Goal: Information Seeking & Learning: Learn about a topic

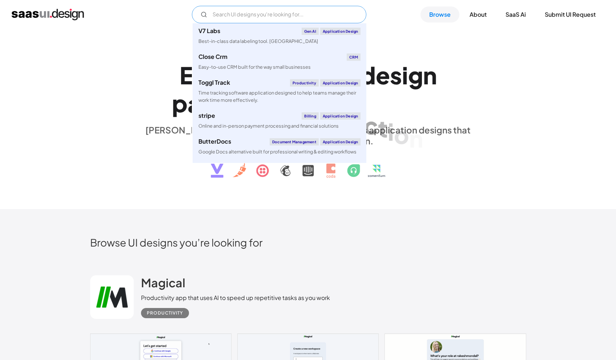
click at [283, 9] on input "Email Form" at bounding box center [279, 14] width 174 height 17
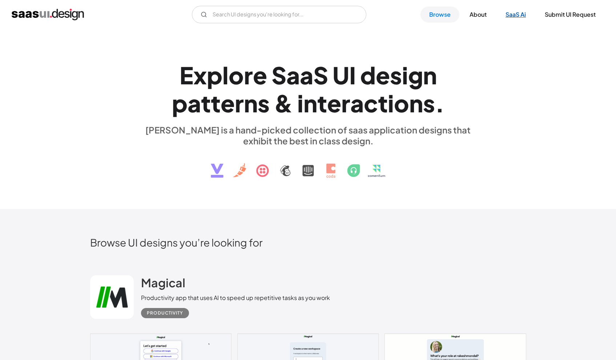
click at [519, 16] on link "SaaS Ai" at bounding box center [516, 15] width 38 height 16
click at [310, 19] on input "Email Form" at bounding box center [279, 14] width 174 height 17
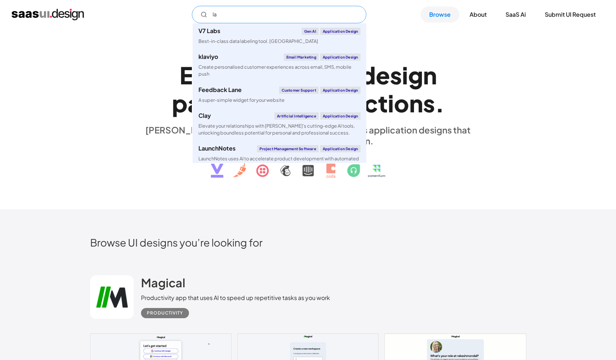
type input "l"
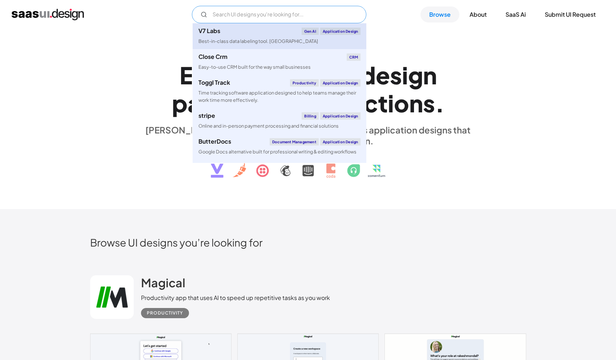
click at [210, 32] on div "V7 Labs" at bounding box center [209, 31] width 22 height 6
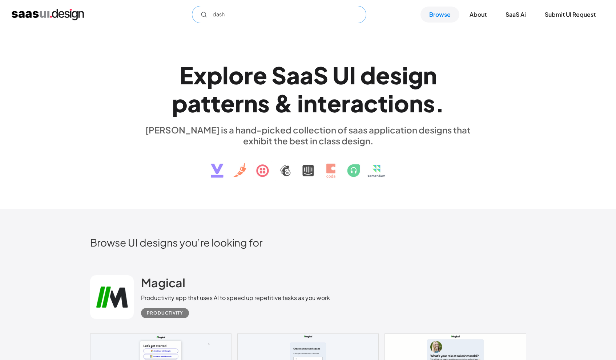
type input "dash"
drag, startPoint x: 175, startPoint y: 36, endPoint x: 458, endPoint y: 101, distance: 290.4
click at [458, 101] on h1 "E x p l o r e S a a S U I d e s i g n p a t t e r n s & i n t e r a c t i o n s…" at bounding box center [308, 89] width 334 height 56
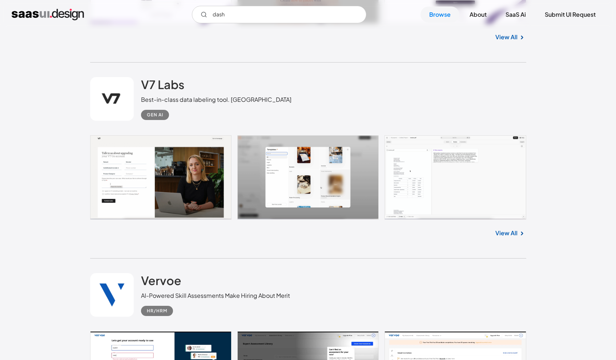
scroll to position [2825, 0]
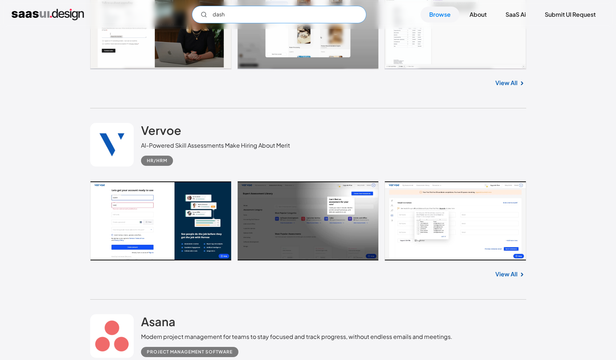
click at [227, 11] on input "dash" at bounding box center [279, 14] width 174 height 17
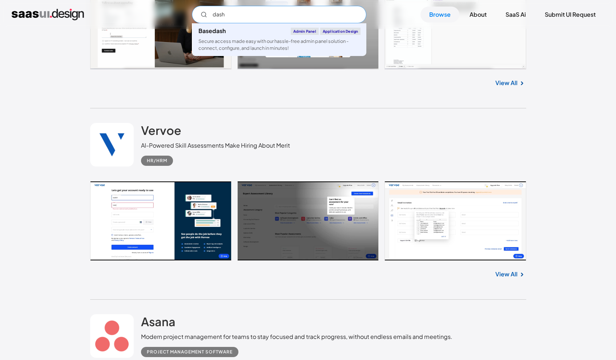
click at [227, 11] on input "dash" at bounding box center [279, 14] width 174 height 17
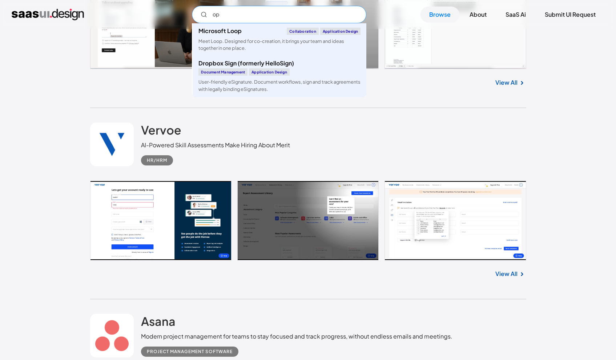
type input "o"
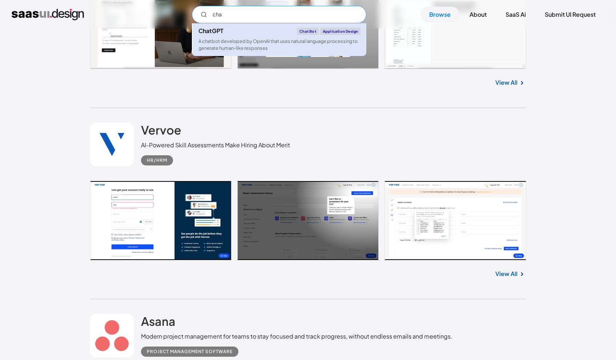
click at [235, 39] on link "ChatGPT Chat Bot Application Design A chatbot developed by OpenAI that uses nat…" at bounding box center [280, 39] width 174 height 33
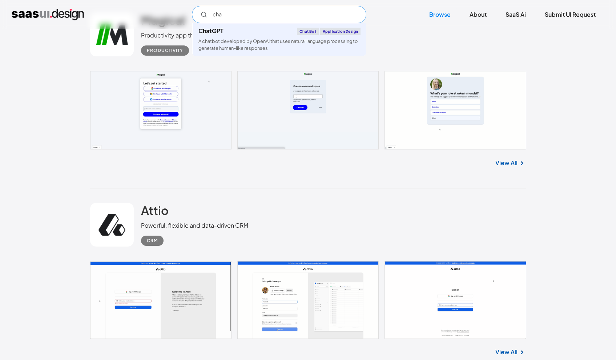
scroll to position [315, 0]
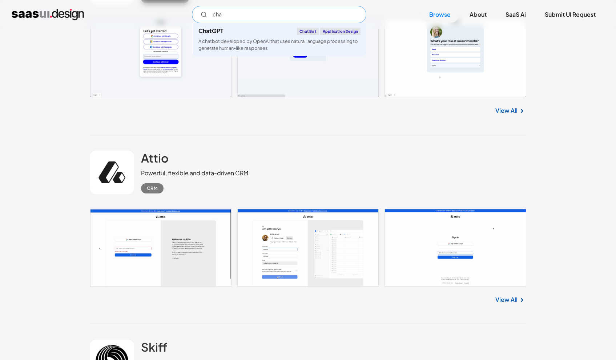
type input "cha"
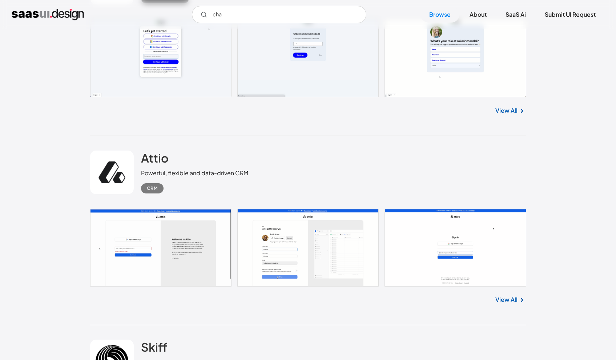
click at [182, 162] on div "Attio Powerful, flexible and data-driven CRM CRM" at bounding box center [194, 171] width 107 height 43
click at [160, 161] on h2 "Attio" at bounding box center [155, 157] width 28 height 15
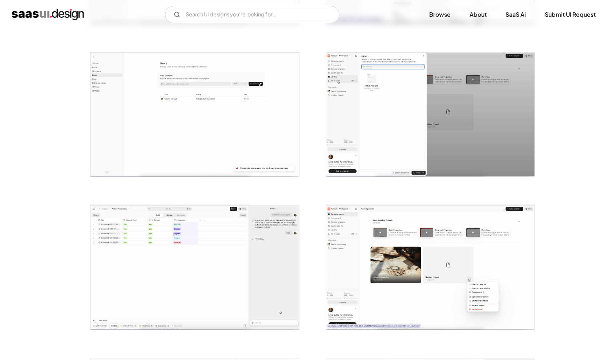
scroll to position [705, 0]
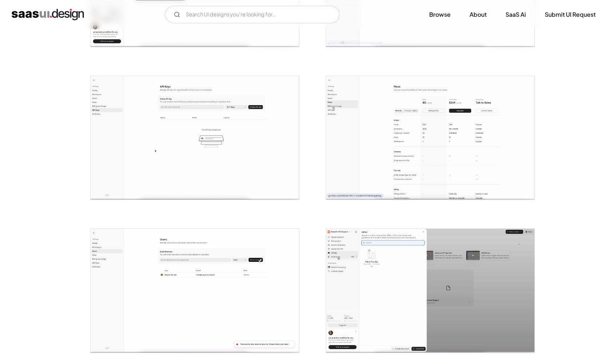
click at [404, 112] on img "open lightbox" at bounding box center [430, 138] width 209 height 124
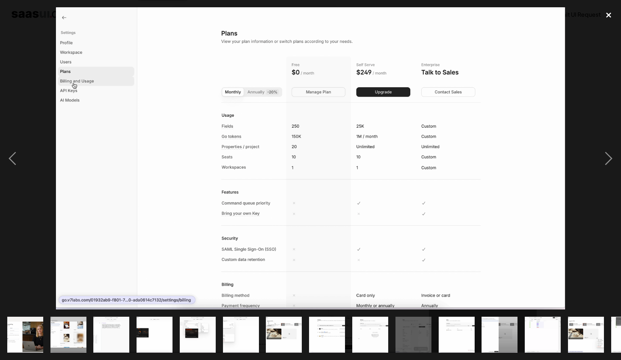
click at [607, 18] on div "close lightbox" at bounding box center [608, 15] width 25 height 16
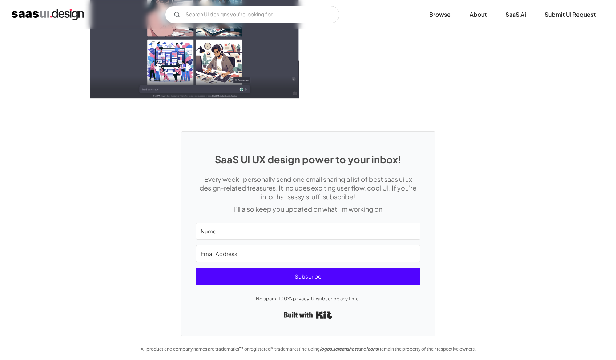
scroll to position [2115, 0]
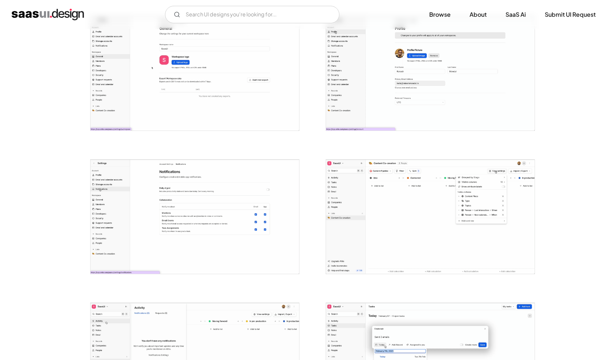
scroll to position [264, 0]
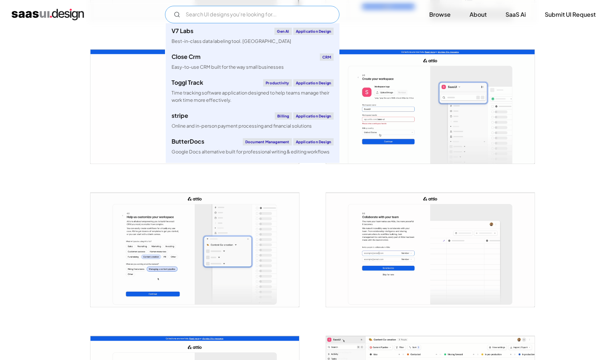
click at [197, 21] on input "Email Form" at bounding box center [252, 14] width 174 height 17
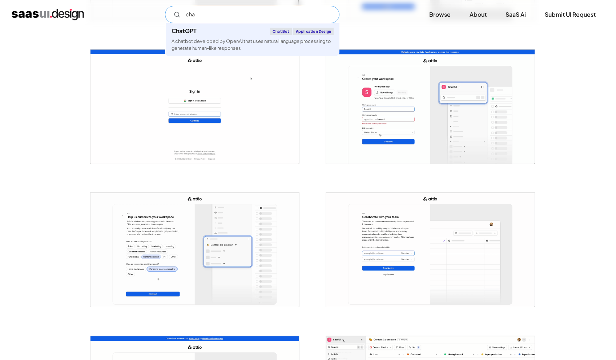
type input "chat"
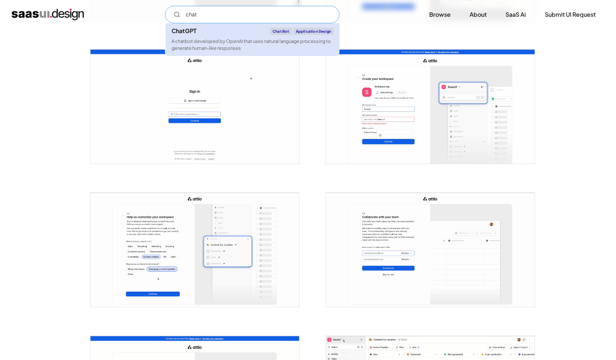
click at [212, 50] on div "A chatbot developed by OpenAI that uses natural language processing to generate…" at bounding box center [252, 45] width 162 height 14
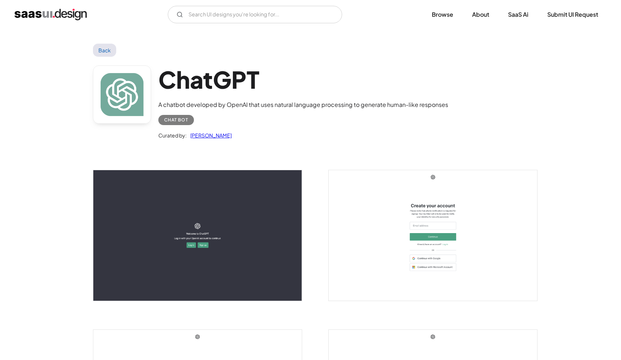
scroll to position [61, 0]
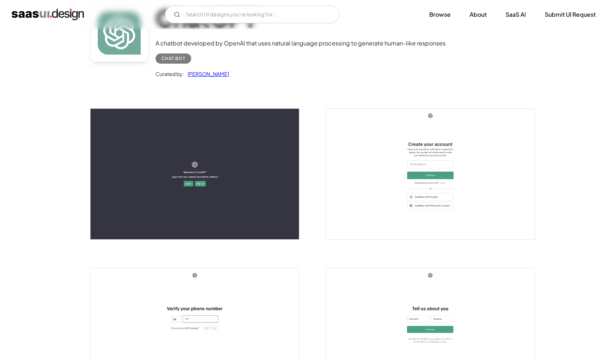
click at [452, 186] on img "open lightbox" at bounding box center [430, 174] width 209 height 130
